Goal: Information Seeking & Learning: Learn about a topic

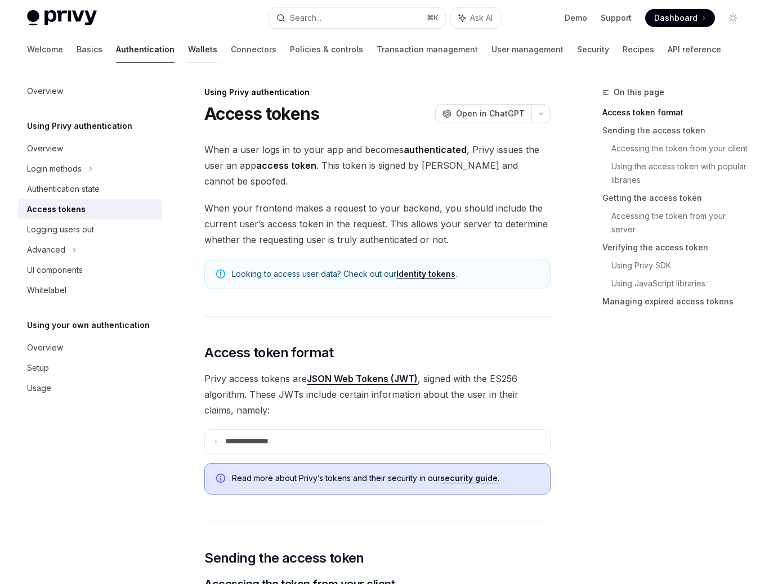
click at [188, 51] on link "Wallets" at bounding box center [202, 49] width 29 height 27
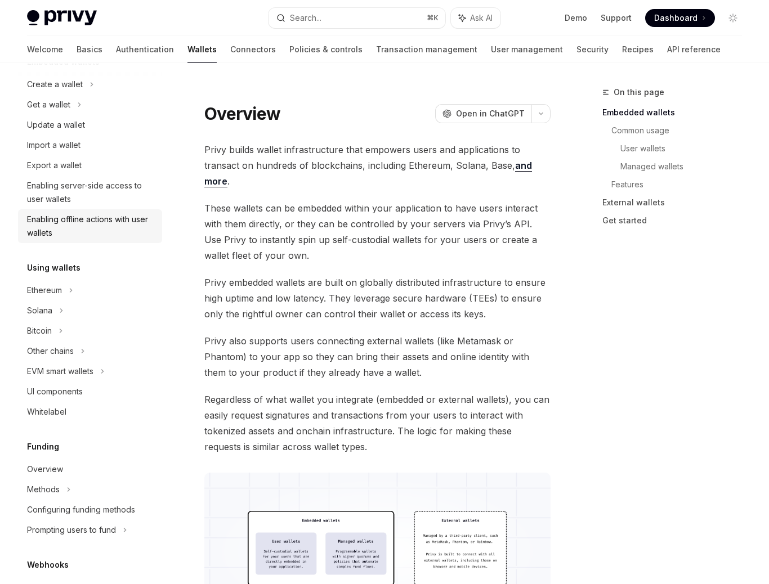
scroll to position [92, 0]
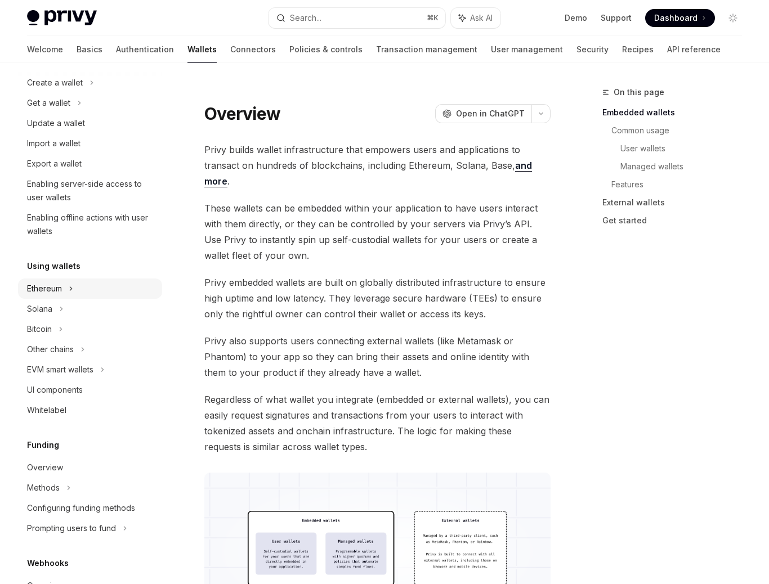
click at [52, 90] on div "Ethereum" at bounding box center [55, 83] width 56 height 14
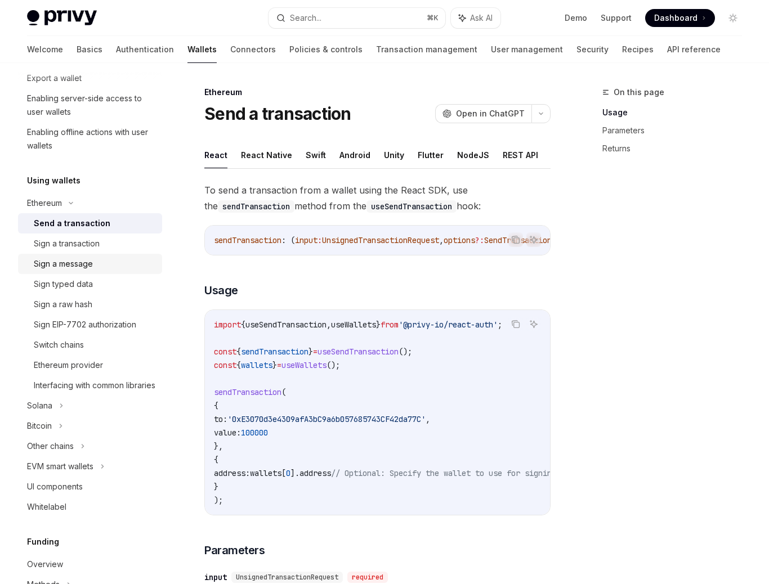
scroll to position [187, 0]
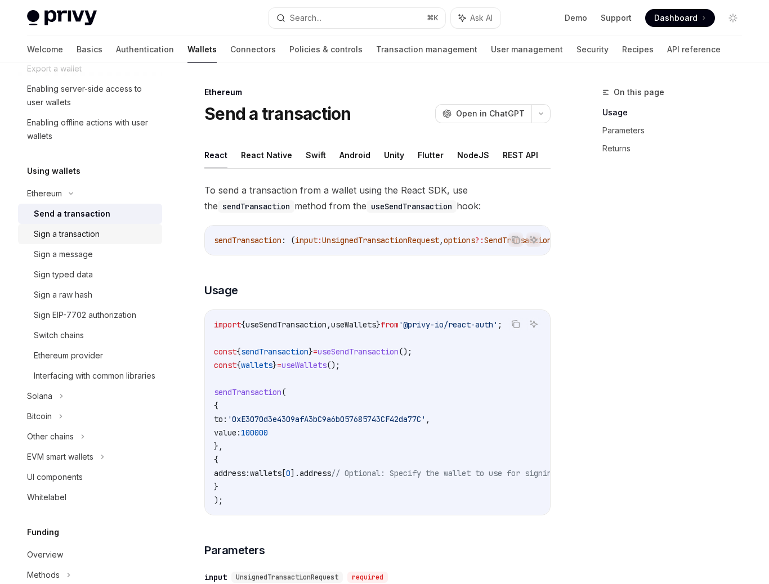
click at [85, 237] on div "Sign a transaction" at bounding box center [67, 234] width 66 height 14
click at [82, 253] on div "Sign a message" at bounding box center [63, 255] width 59 height 14
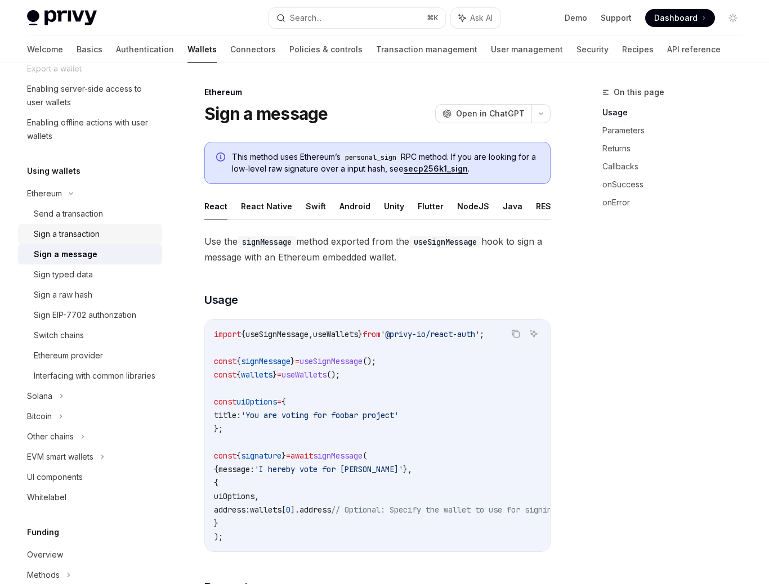
click at [87, 237] on div "Sign a transaction" at bounding box center [67, 234] width 66 height 14
type textarea "*"
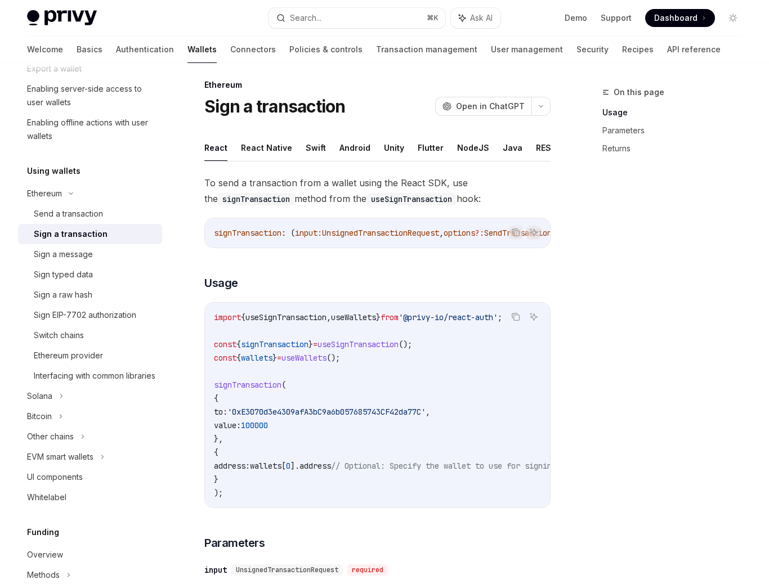
scroll to position [8, 0]
click at [382, 237] on span "UnsignedTransactionRequest" at bounding box center [380, 232] width 117 height 10
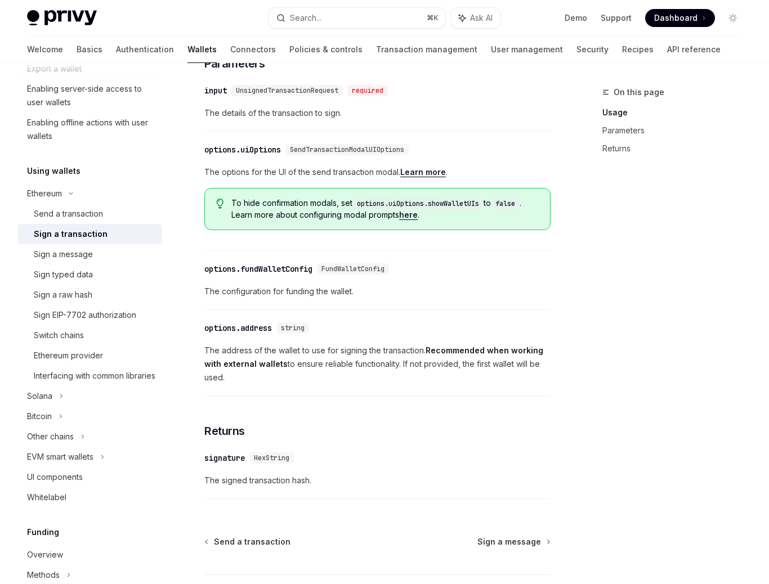
scroll to position [584, 0]
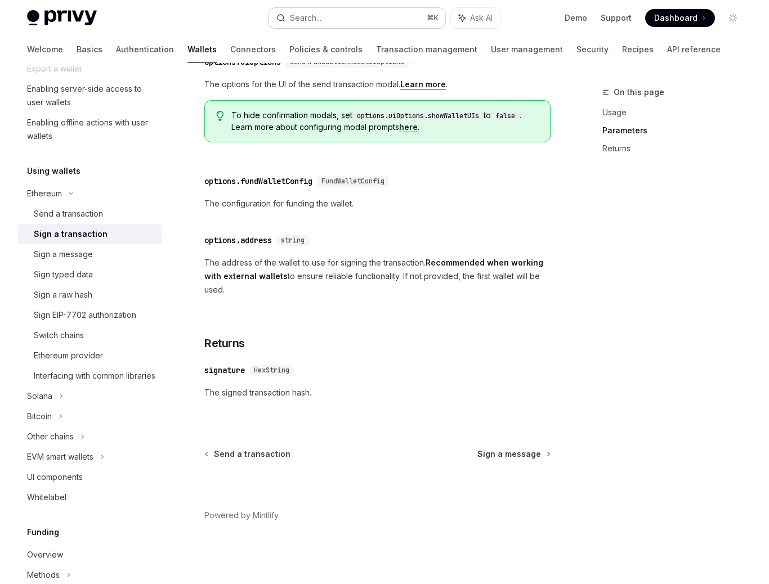
click at [382, 21] on button "Search... ⌘ K" at bounding box center [357, 18] width 177 height 20
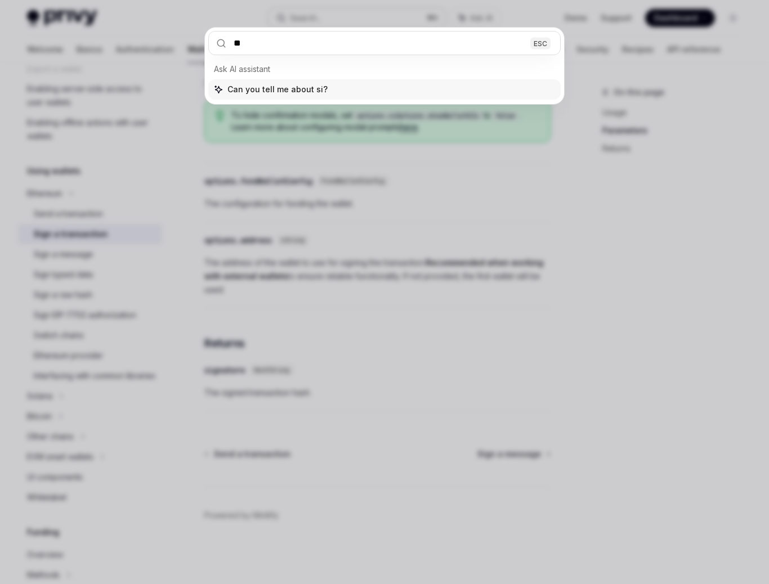
type input "*"
type input "******"
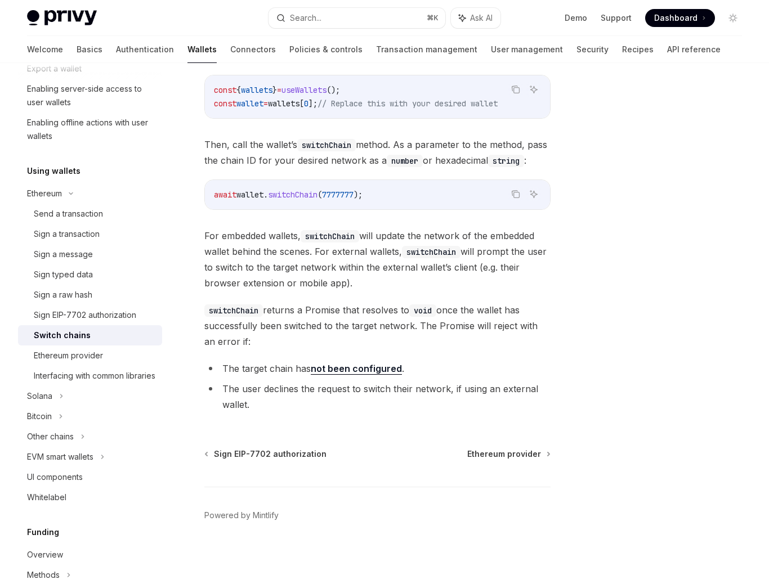
scroll to position [63, 0]
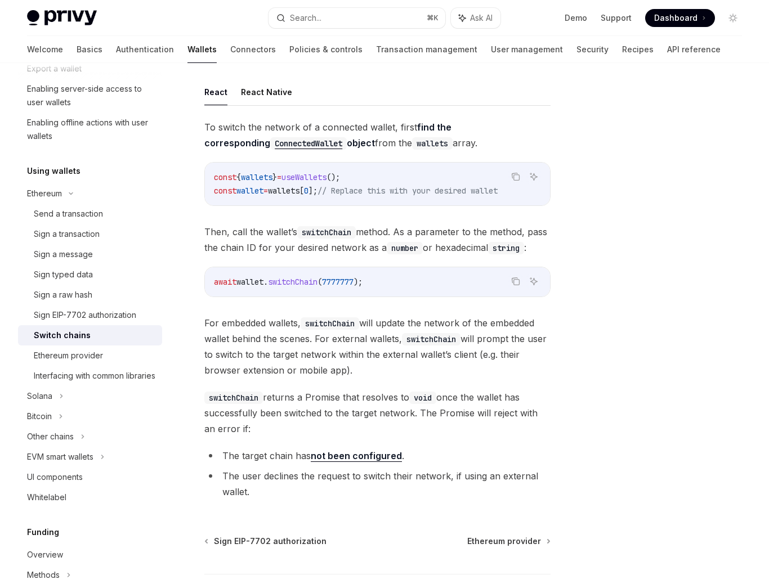
click at [303, 287] on span "switchChain" at bounding box center [293, 282] width 50 height 10
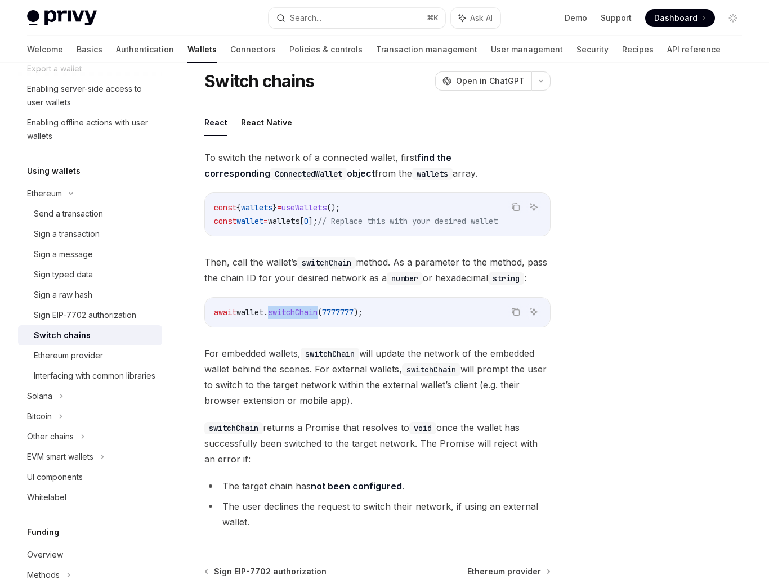
scroll to position [30, 0]
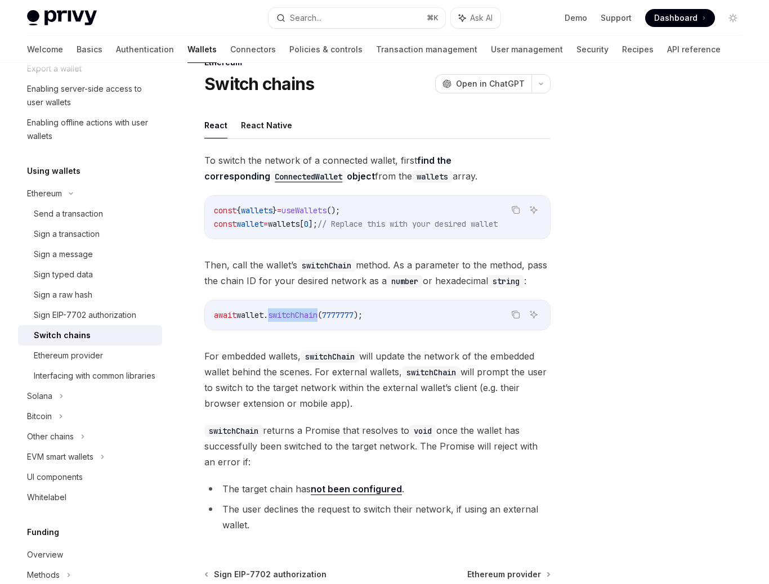
click at [305, 320] on span "switchChain" at bounding box center [293, 315] width 50 height 10
click at [354, 320] on span "7777777" at bounding box center [338, 315] width 32 height 10
click at [374, 331] on div "Copy Ask AI await wallet . switchChain ( 7777777 );" at bounding box center [377, 315] width 346 height 30
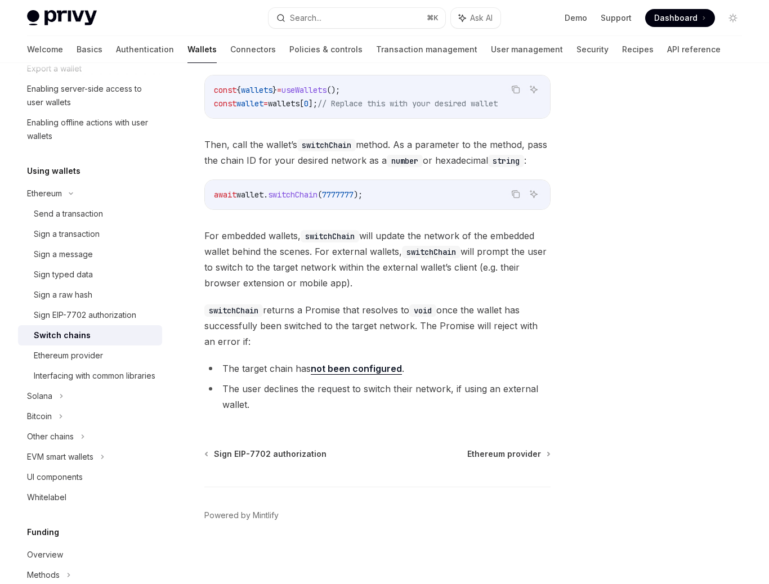
scroll to position [171, 0]
click at [521, 453] on span "Ethereum provider" at bounding box center [504, 454] width 74 height 11
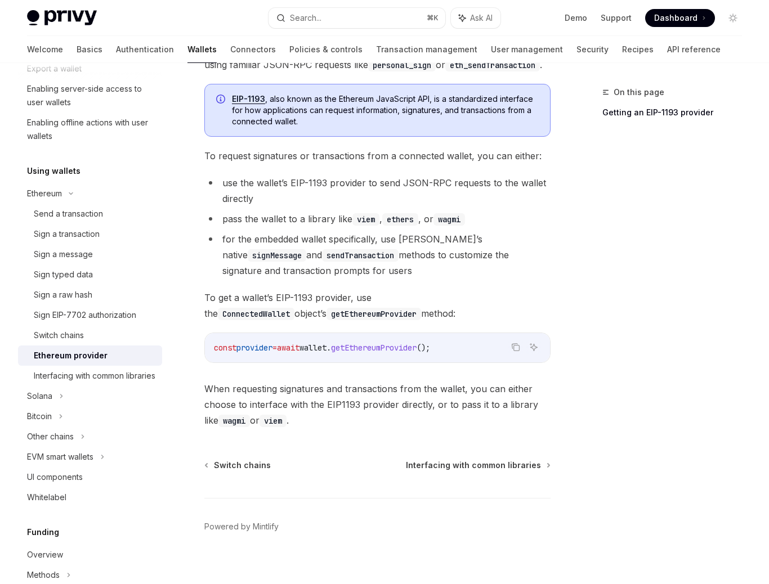
scroll to position [171, 0]
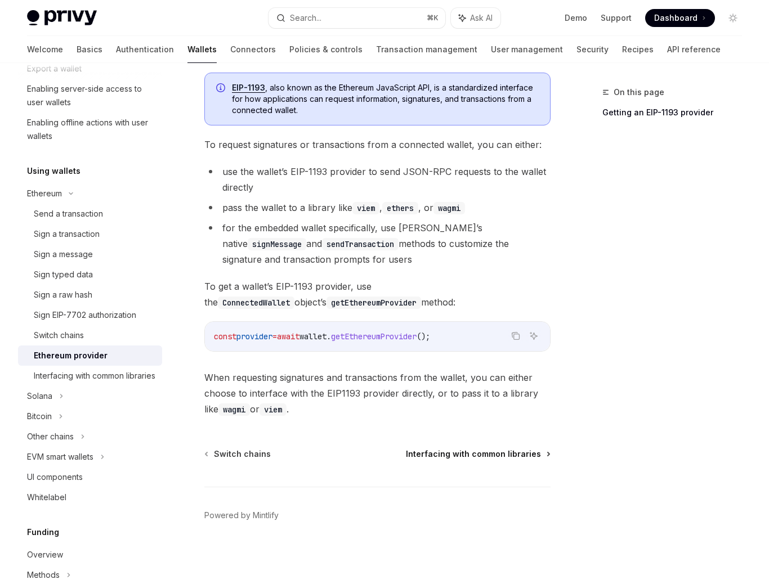
click at [499, 454] on span "Interfacing with common libraries" at bounding box center [473, 454] width 135 height 11
type textarea "*"
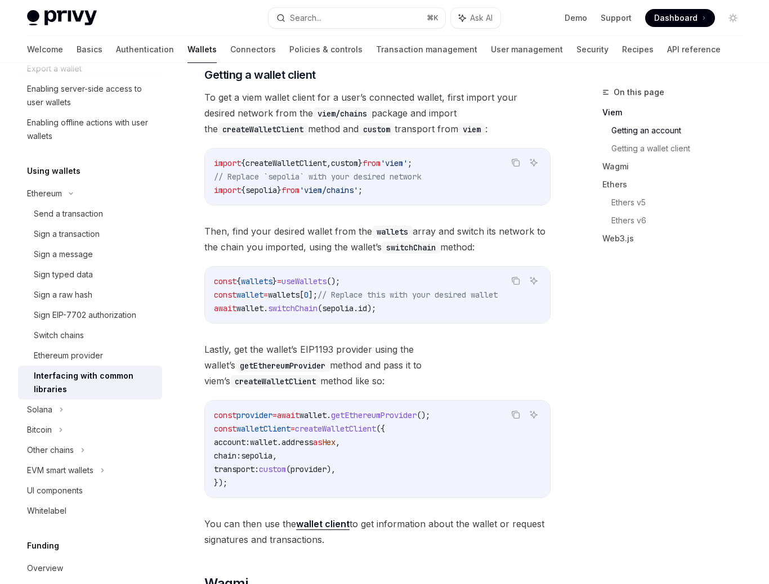
scroll to position [834, 0]
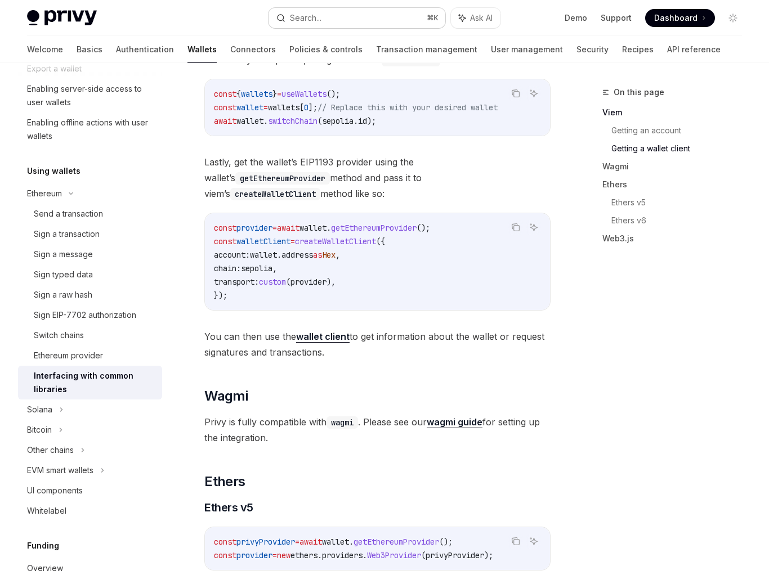
click at [340, 13] on button "Search... ⌘ K" at bounding box center [357, 18] width 177 height 20
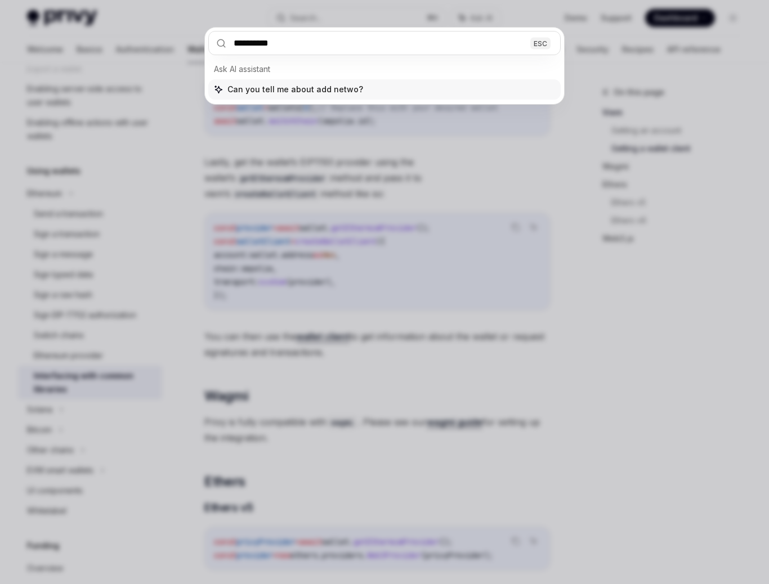
type input "**********"
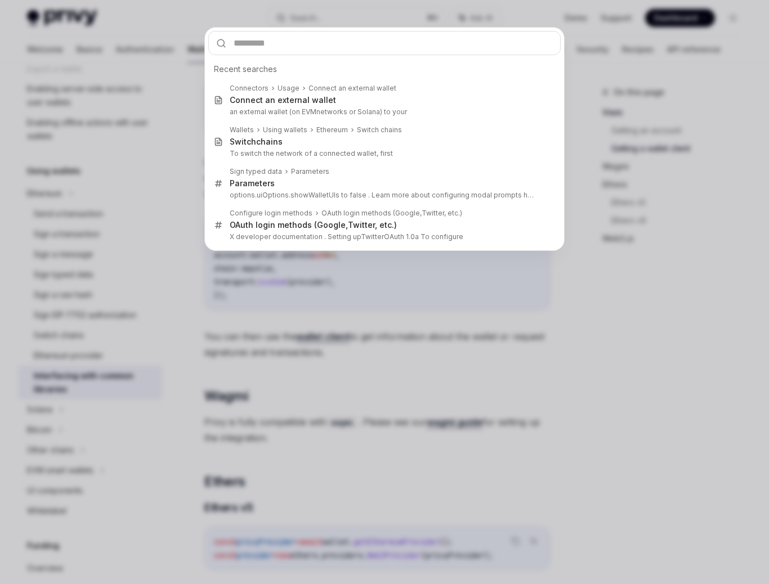
type textarea "*"
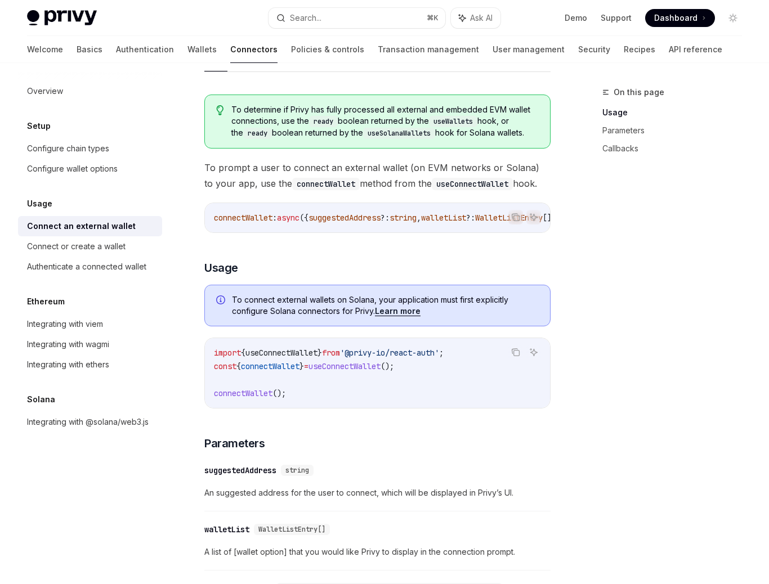
scroll to position [105, 0]
